Goal: Information Seeking & Learning: Learn about a topic

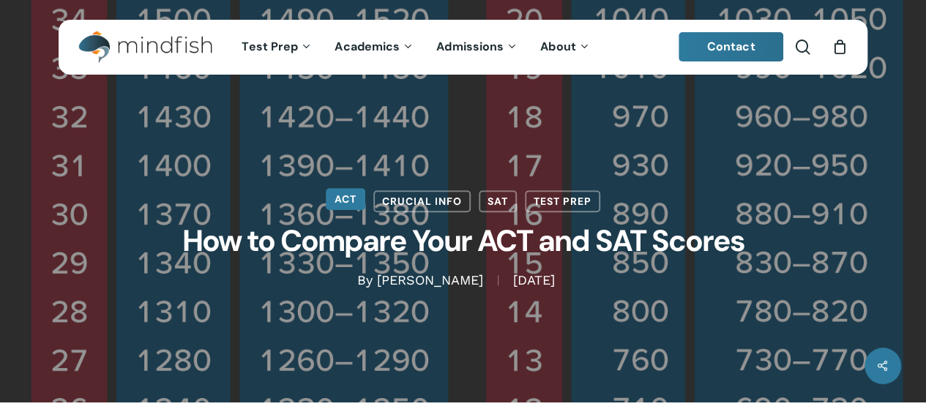
click at [350, 201] on link "ACT" at bounding box center [346, 199] width 40 height 22
